Goal: Task Accomplishment & Management: Use online tool/utility

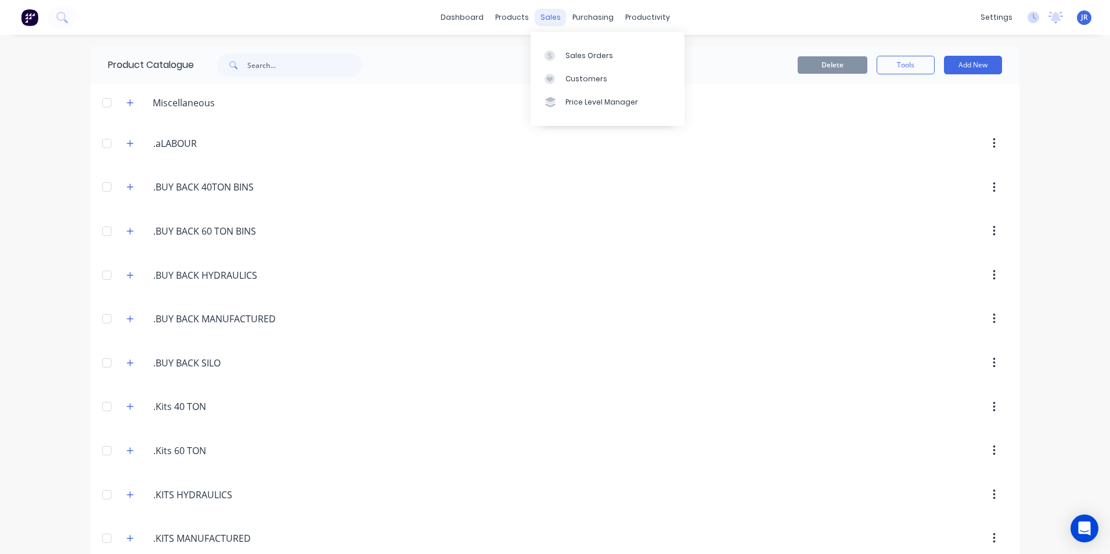
click at [543, 16] on div "sales" at bounding box center [551, 17] width 32 height 17
click at [569, 60] on div "Sales Orders" at bounding box center [590, 56] width 48 height 10
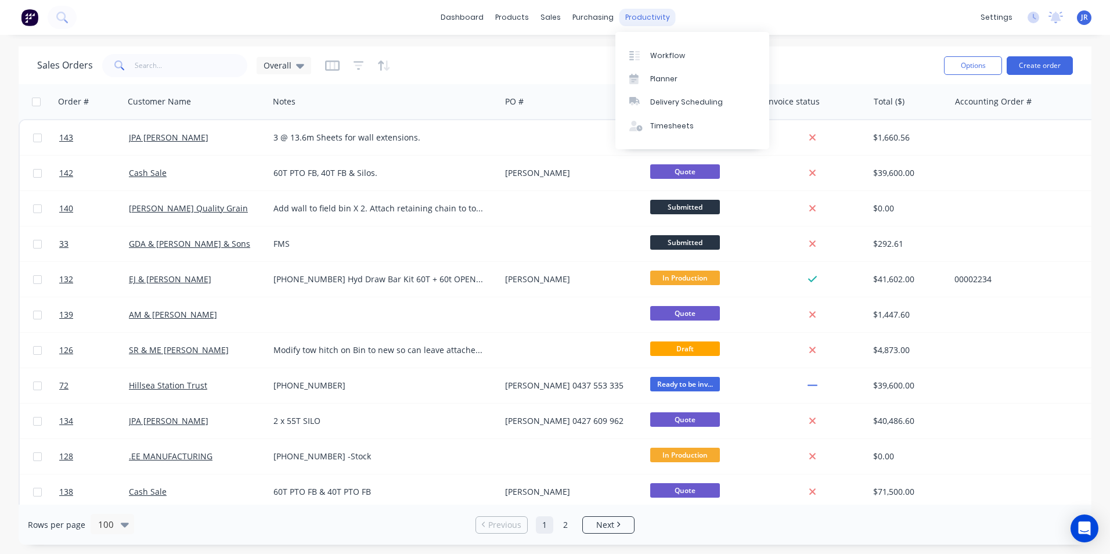
click at [634, 21] on div "productivity" at bounding box center [648, 17] width 56 height 17
click at [650, 53] on div "Workflow" at bounding box center [667, 56] width 35 height 10
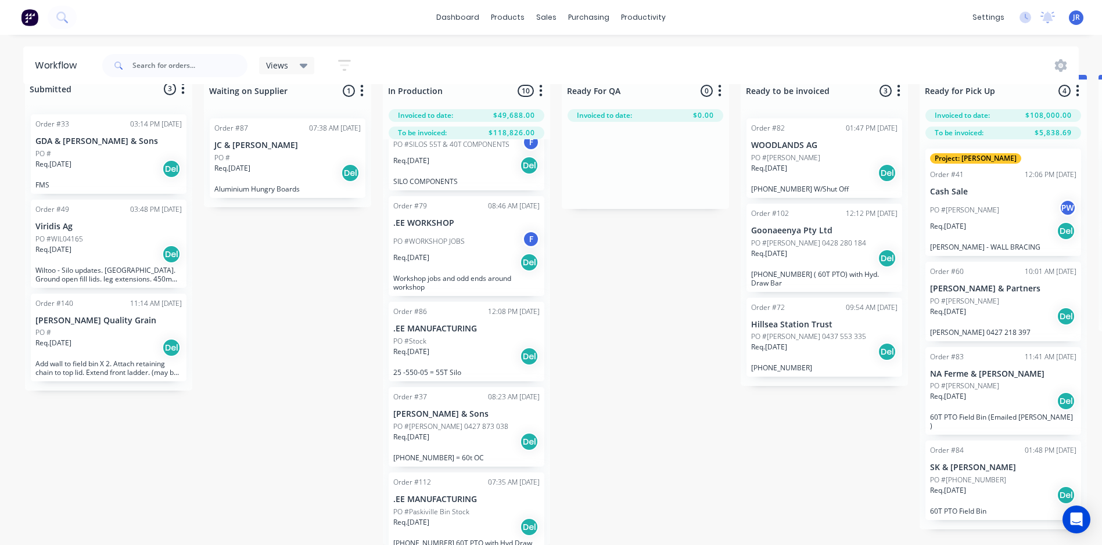
scroll to position [233, 0]
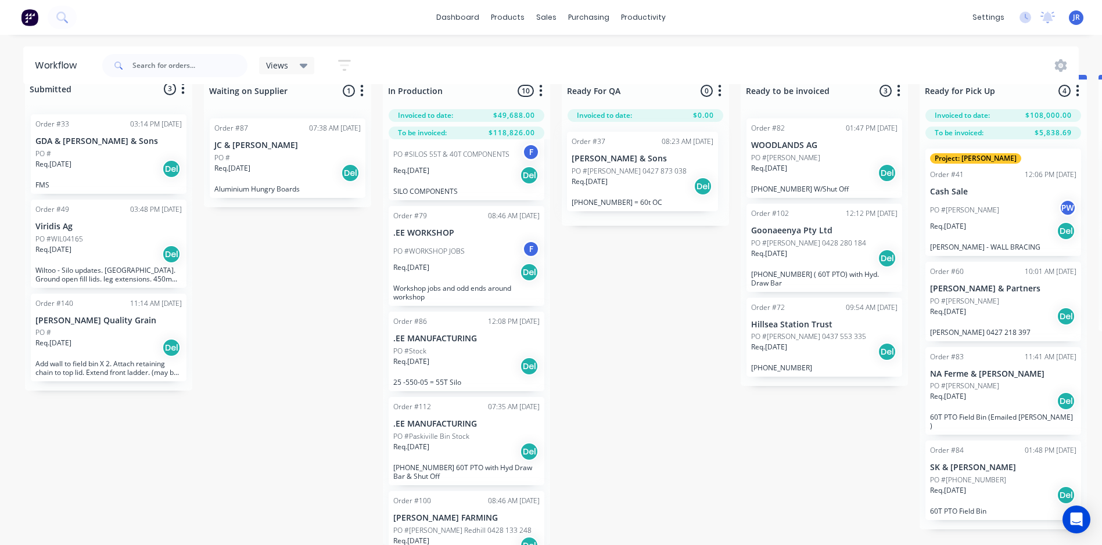
drag, startPoint x: 429, startPoint y: 426, endPoint x: 613, endPoint y: 171, distance: 315.2
click at [613, 171] on div "Submitted 3 Status colour #273444 hex #273444 Save Cancel Summaries Total order…" at bounding box center [791, 310] width 1600 height 470
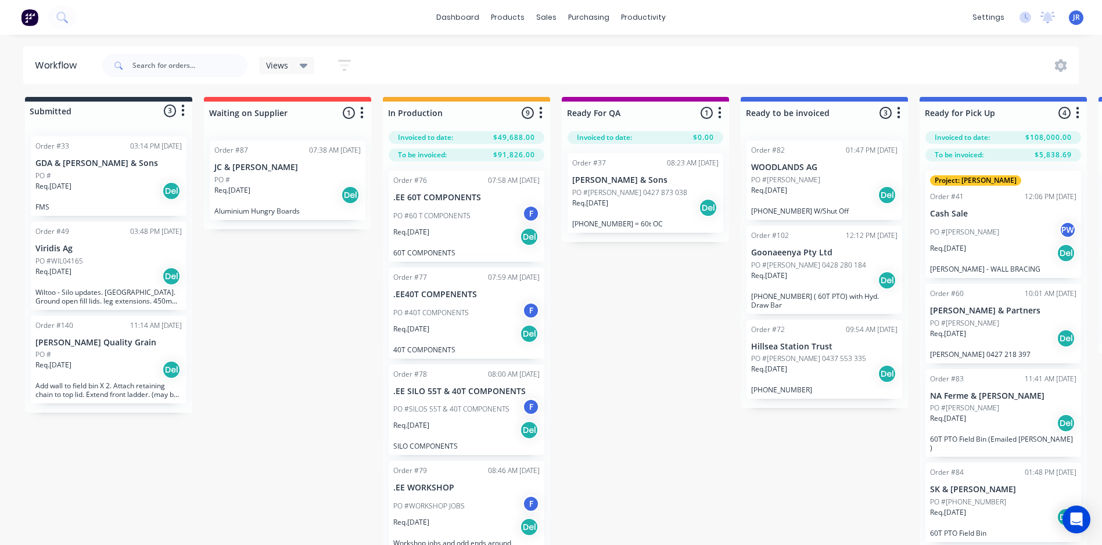
scroll to position [0, 0]
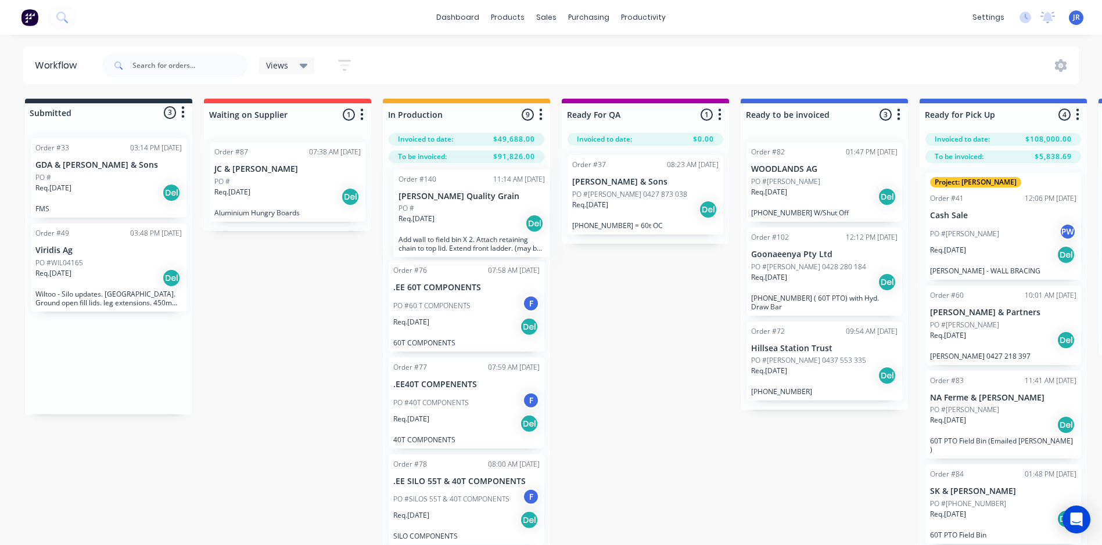
drag, startPoint x: 106, startPoint y: 370, endPoint x: 471, endPoint y: 222, distance: 394.1
click at [471, 222] on div "Submitted 3 Status colour #273444 hex #273444 Save Cancel Summaries Total order…" at bounding box center [791, 334] width 1600 height 470
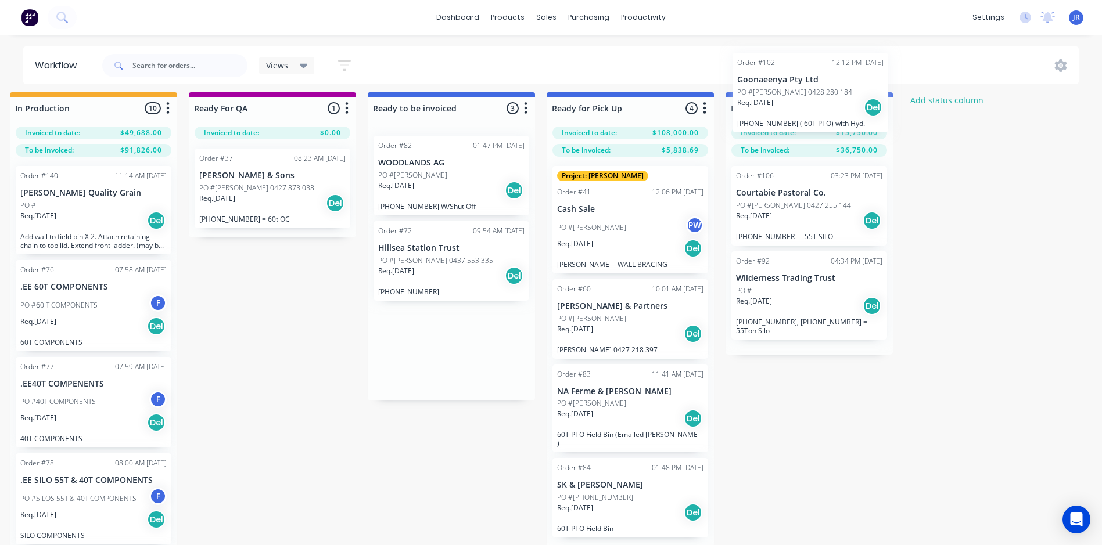
scroll to position [0, 373]
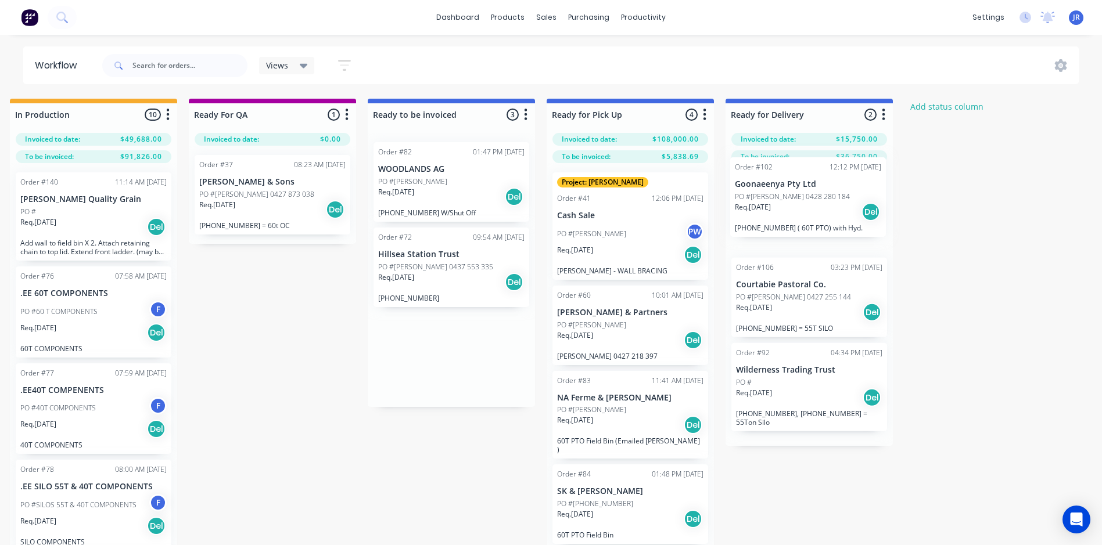
drag, startPoint x: 493, startPoint y: 230, endPoint x: 791, endPoint y: 195, distance: 300.5
click at [791, 195] on div "Submitted 2 Status colour #273444 hex #273444 Save Cancel Summaries Total order…" at bounding box center [418, 334] width 1600 height 470
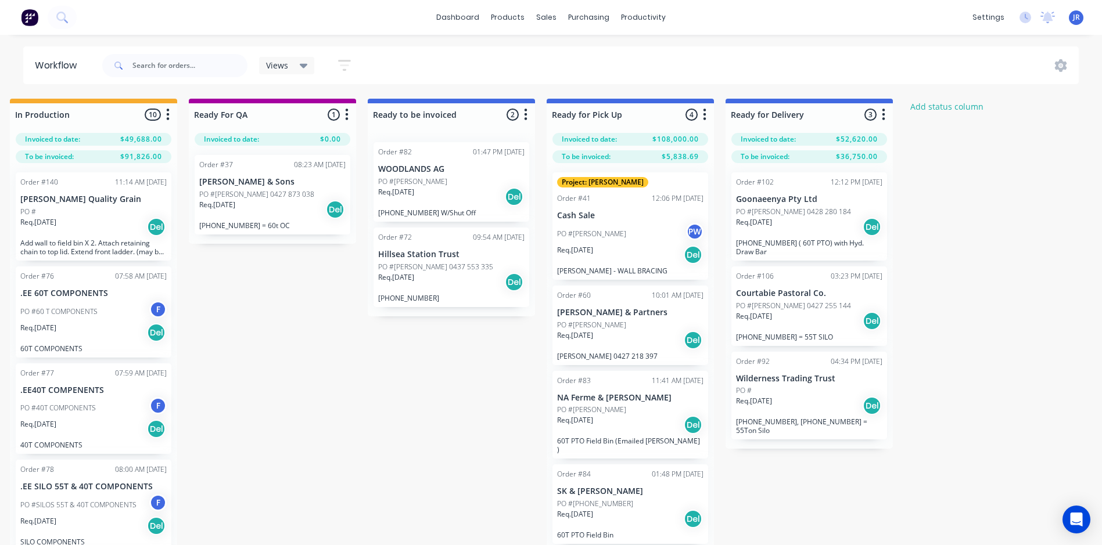
click at [806, 214] on p "PO #[PERSON_NAME] 0428 280 184" at bounding box center [793, 212] width 115 height 10
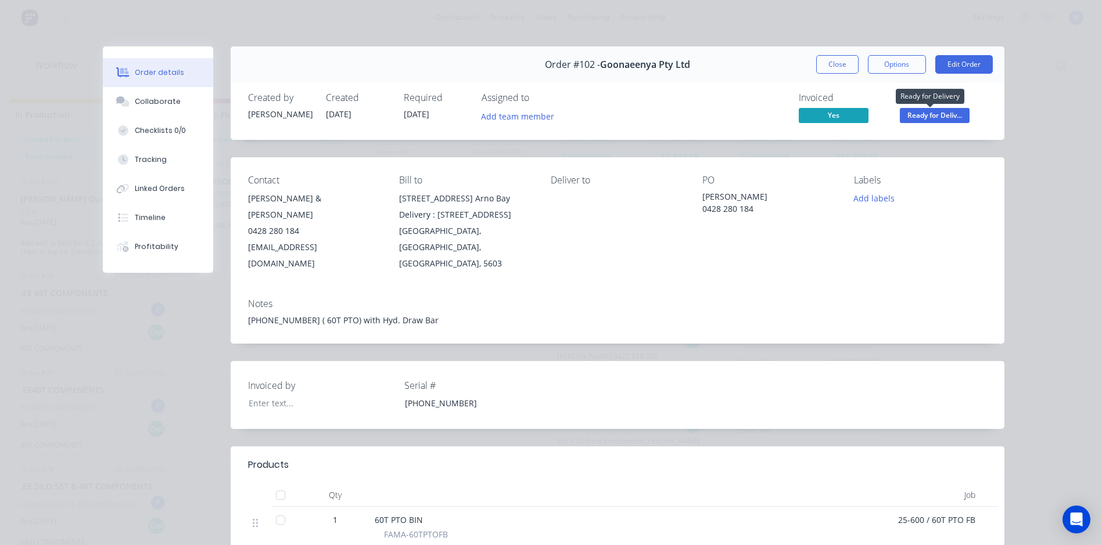
click at [920, 110] on span "Ready for Deliv..." at bounding box center [934, 115] width 70 height 15
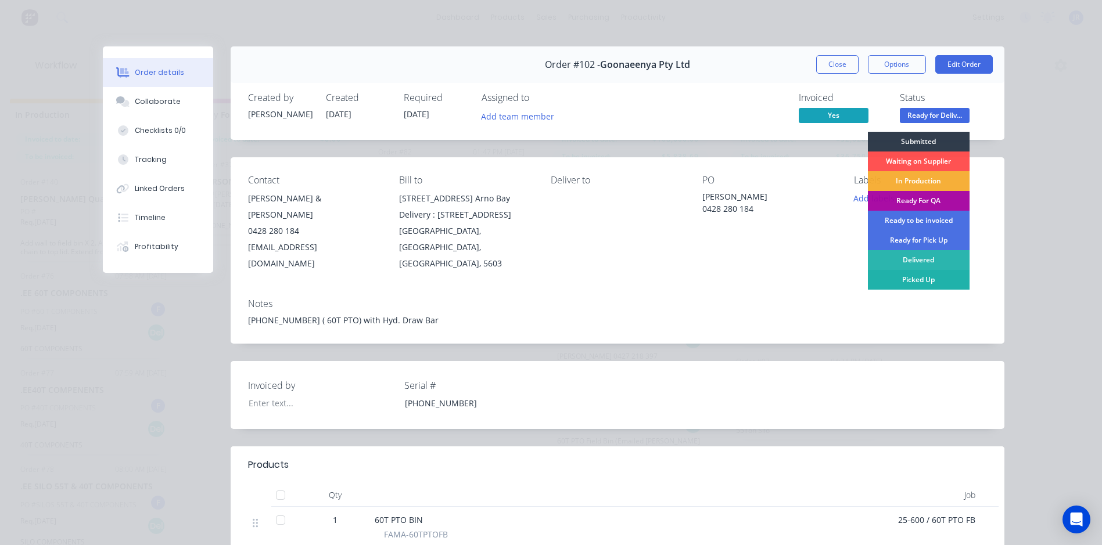
click at [917, 278] on div "Picked Up" at bounding box center [919, 280] width 102 height 20
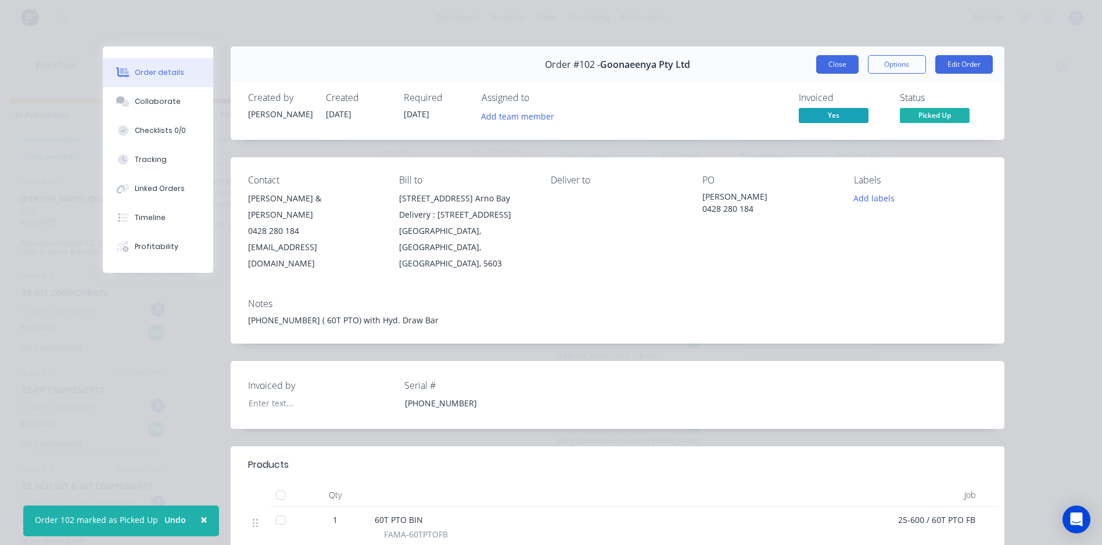
click at [829, 63] on button "Close" at bounding box center [837, 64] width 42 height 19
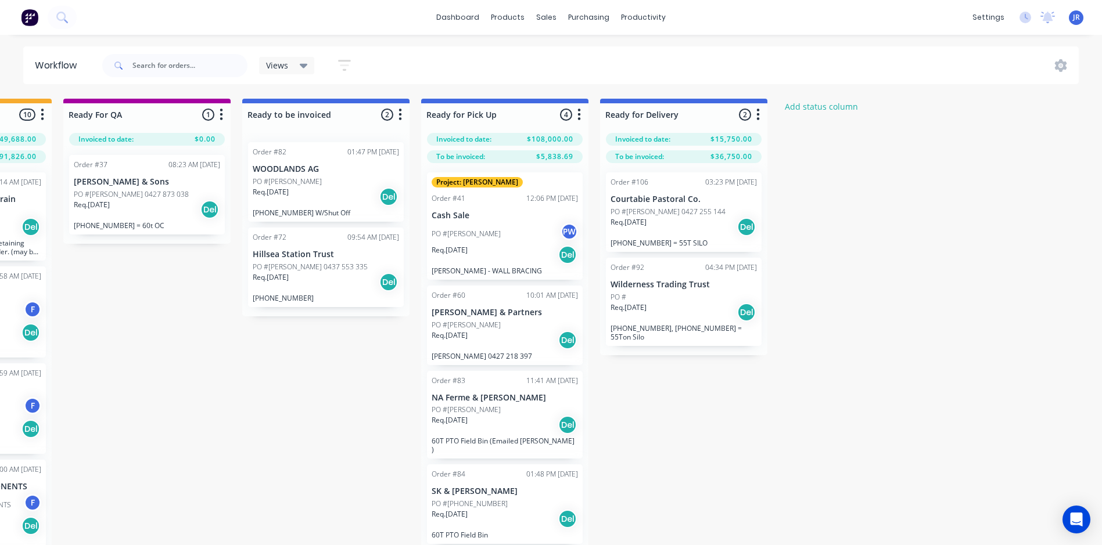
scroll to position [33, 498]
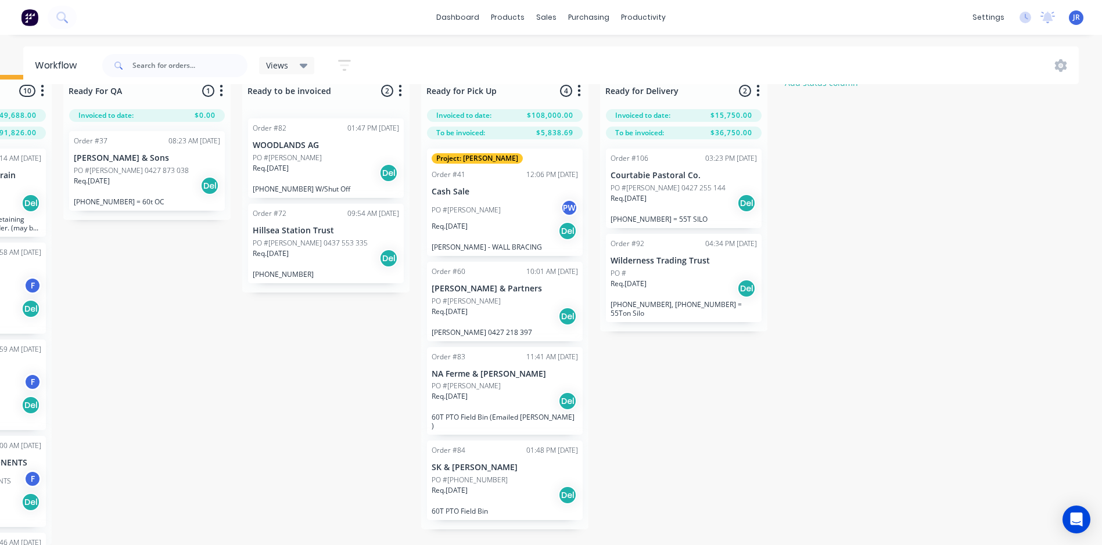
drag, startPoint x: 857, startPoint y: 545, endPoint x: 652, endPoint y: 564, distance: 205.9
click at [603, 452] on html "dashboard products sales purchasing productivity dashboard products Product Cat…" at bounding box center [53, 214] width 1102 height 476
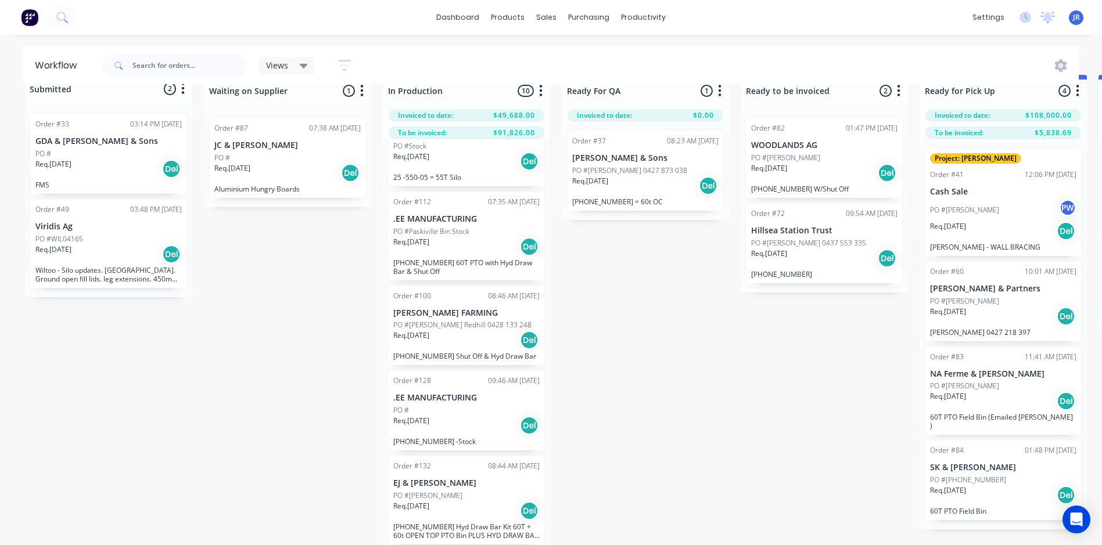
scroll to position [33, 0]
